Goal: Find specific page/section: Find specific page/section

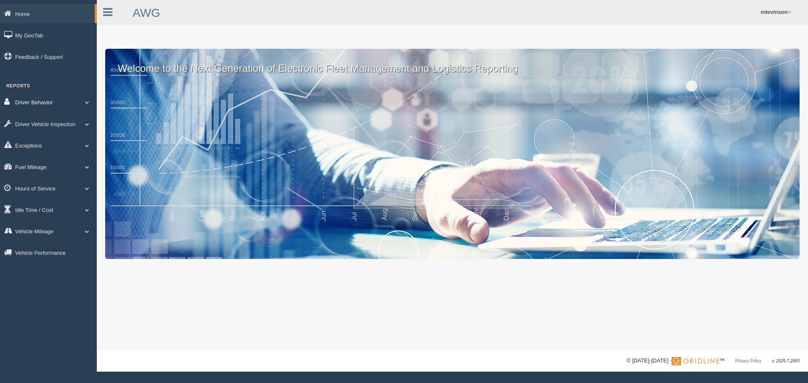
drag, startPoint x: 70, startPoint y: 102, endPoint x: 71, endPoint y: 107, distance: 5.1
click at [70, 103] on link "Driver Behavior" at bounding box center [48, 102] width 97 height 19
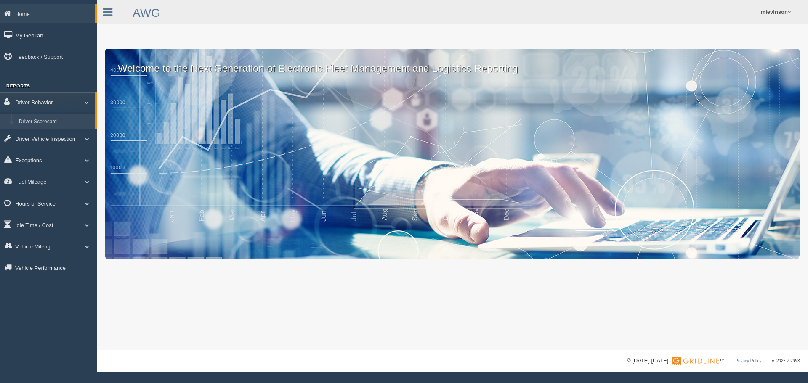
click at [59, 119] on link "Driver Scorecard" at bounding box center [55, 121] width 80 height 15
click at [86, 104] on span at bounding box center [83, 102] width 11 height 4
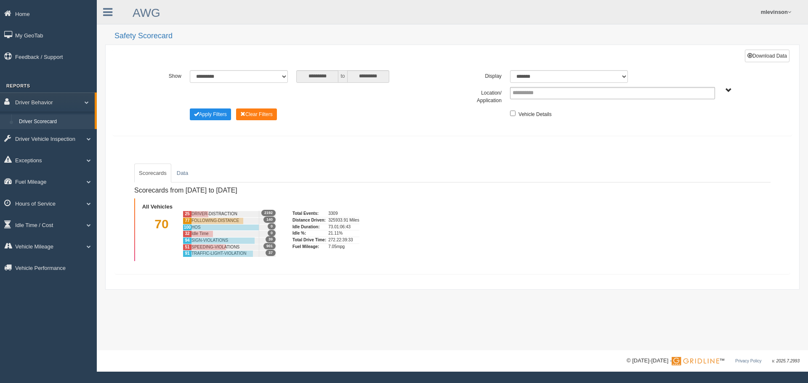
click at [371, 149] on div "Scorecards Data Scorecards from [DATE] to [DATE] All Vehicles 70 25 DRIVER-DIST…" at bounding box center [452, 210] width 675 height 128
click at [330, 162] on div "Scorecards Data Scorecards from [DATE] to [DATE] All Vehicles 70 25 DRIVER-DIST…" at bounding box center [452, 210] width 661 height 114
click at [450, 96] on div "**********" at bounding box center [452, 95] width 640 height 17
click at [364, 174] on ul "Scorecards Data" at bounding box center [452, 173] width 636 height 19
